Goal: Find specific page/section: Find specific page/section

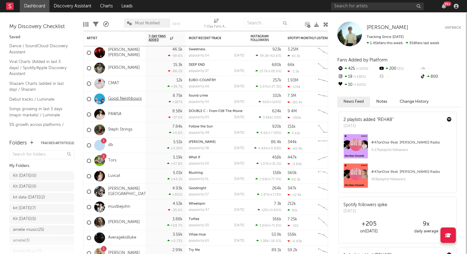
click at [130, 98] on link "Good Neighbours" at bounding box center [125, 98] width 34 height 5
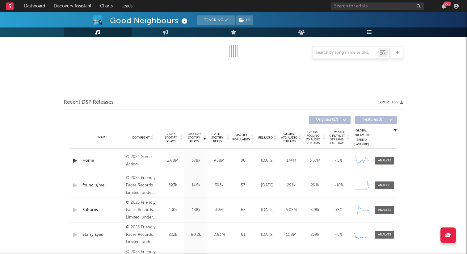
select select "6m"
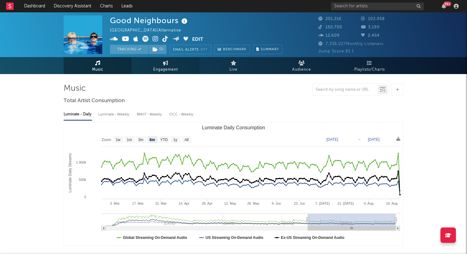
click at [181, 65] on link "Engagement" at bounding box center [166, 65] width 68 height 17
select select "1w"
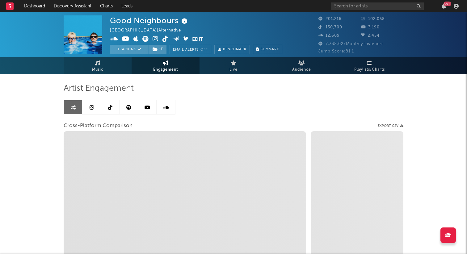
click at [117, 65] on link "Music" at bounding box center [98, 65] width 68 height 17
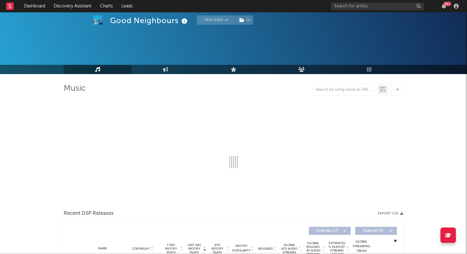
select select "6m"
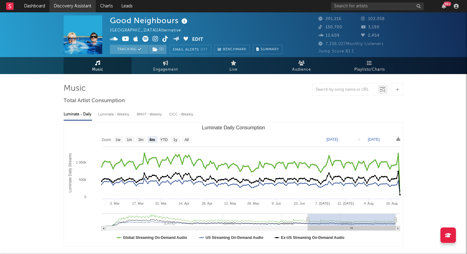
click at [78, 7] on link "Discovery Assistant" at bounding box center [72, 6] width 46 height 12
